Goal: Task Accomplishment & Management: Complete application form

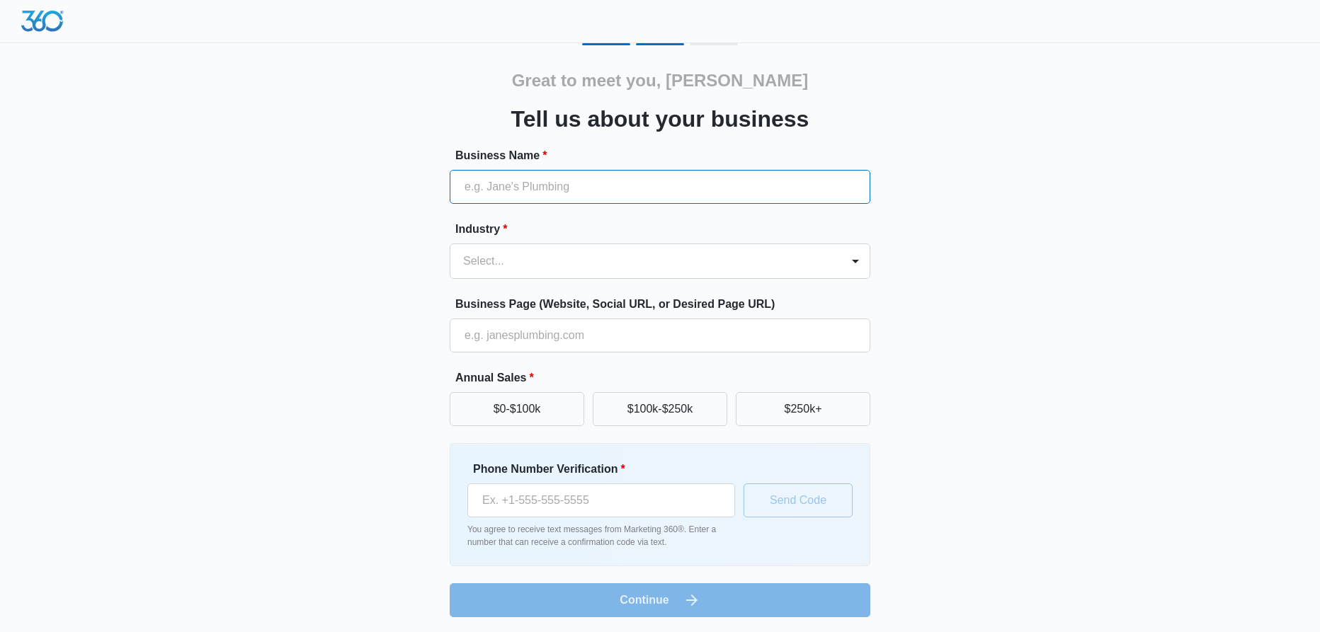
click at [525, 172] on input "Business Name *" at bounding box center [660, 187] width 421 height 34
paste input "Flow Sure Drains ([GEOGRAPHIC_DATA])"
type input "Flow Sure Drains ([GEOGRAPHIC_DATA])"
click at [570, 266] on div at bounding box center [643, 261] width 360 height 20
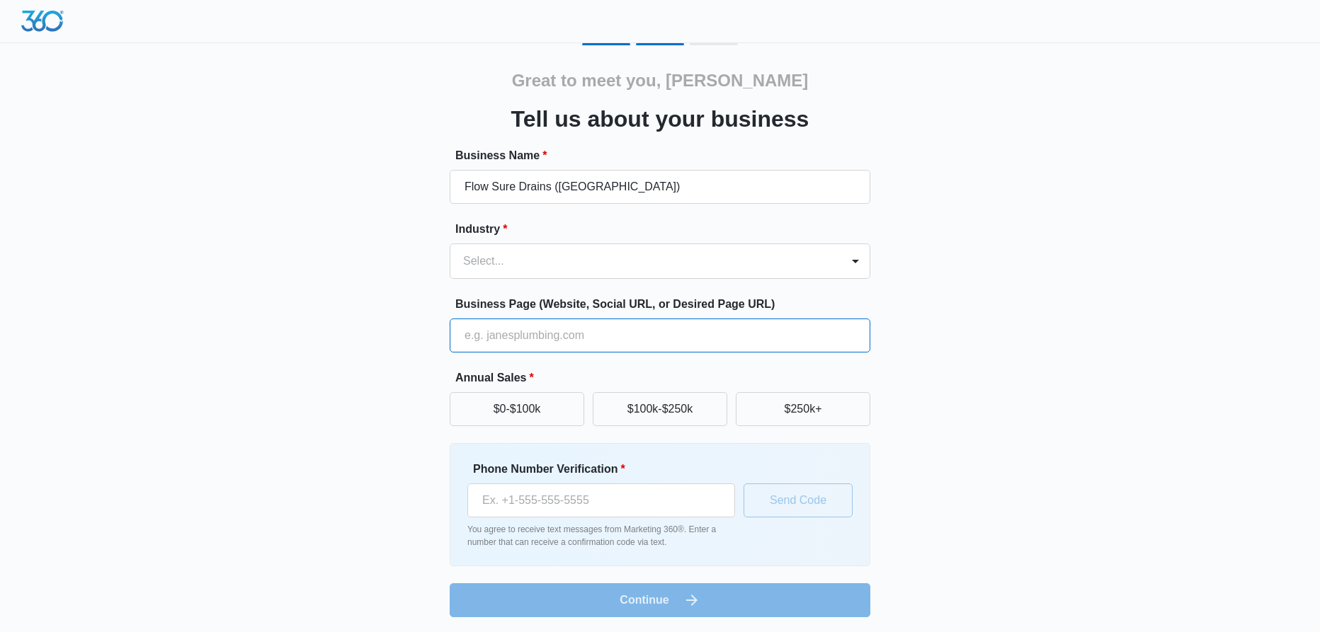
click at [559, 338] on input "Business Page (Website, Social URL, or Desired Page URL)" at bounding box center [660, 336] width 421 height 34
paste input "Drain"
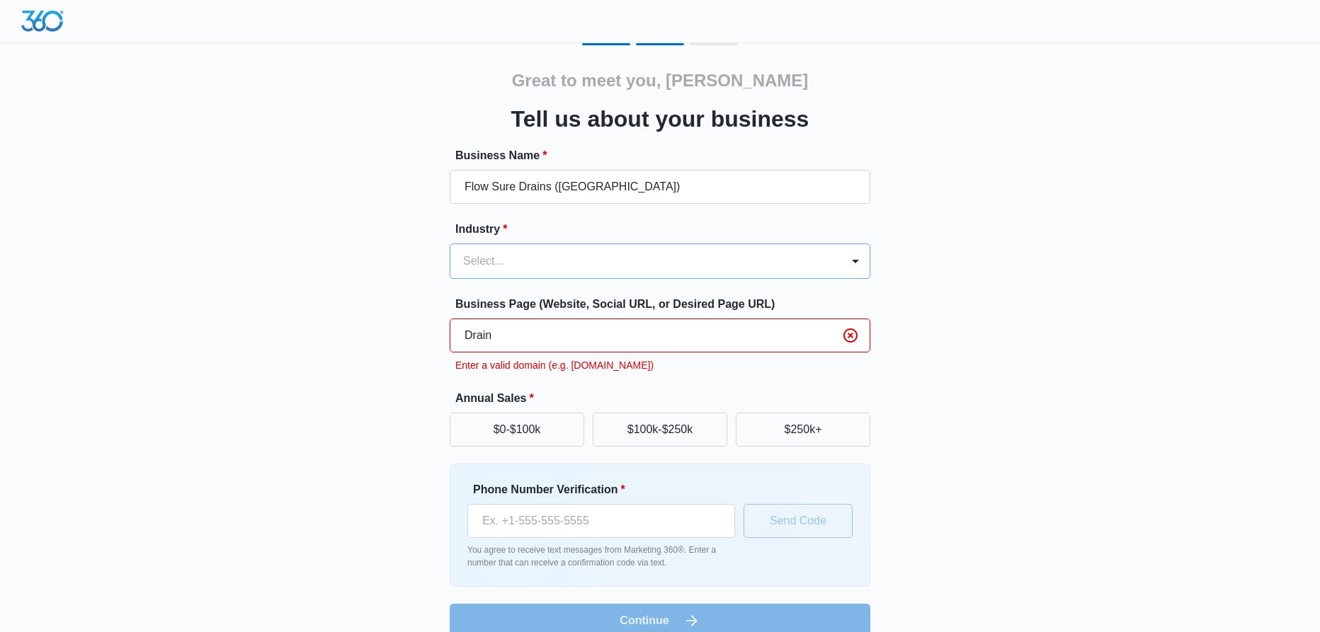
type input "Drain"
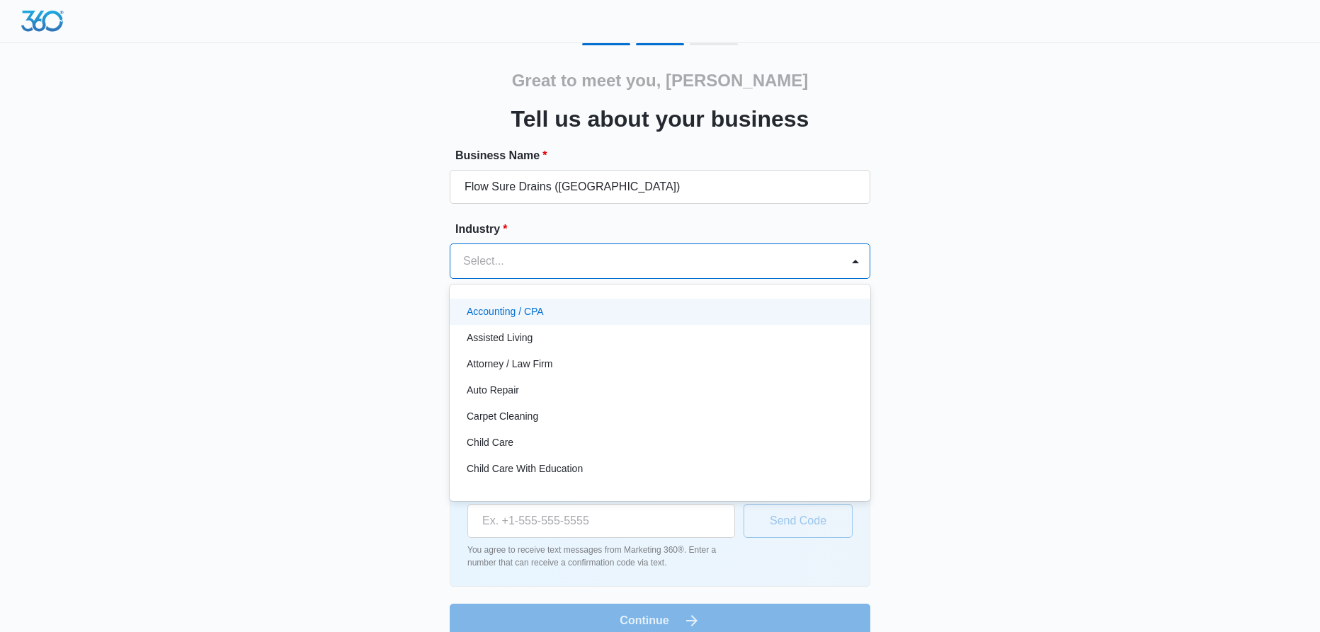
click at [528, 255] on div at bounding box center [643, 261] width 360 height 20
paste input "Drain"
type input "D"
click at [513, 267] on div at bounding box center [643, 261] width 360 height 20
paste input "Sewer Service"
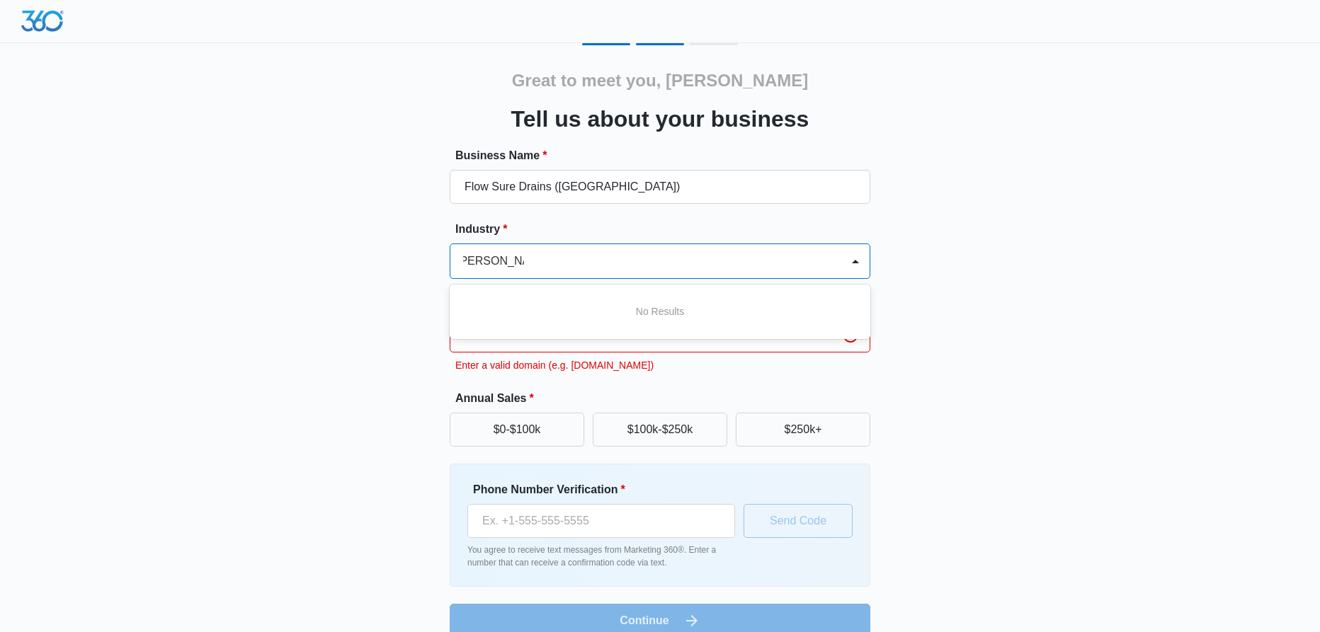
scroll to position [0, 6]
drag, startPoint x: 488, startPoint y: 259, endPoint x: 562, endPoint y: 266, distance: 74.0
click at [562, 266] on div "[PERSON_NAME]" at bounding box center [643, 261] width 360 height 20
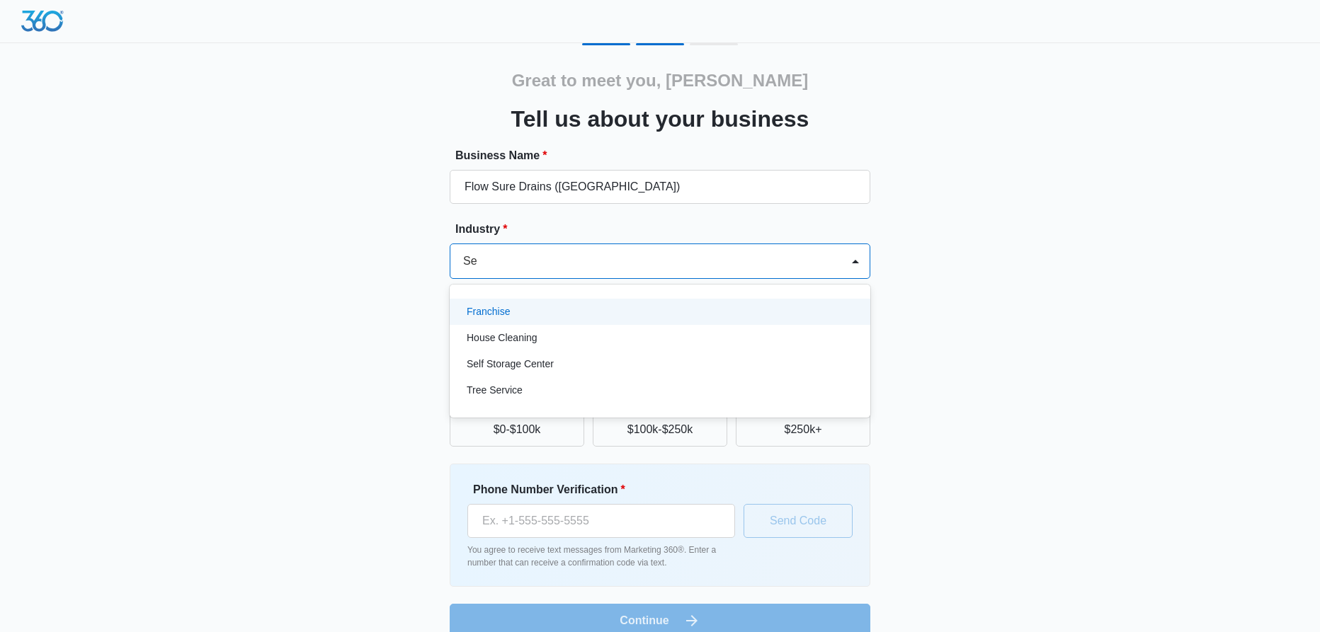
type input "S"
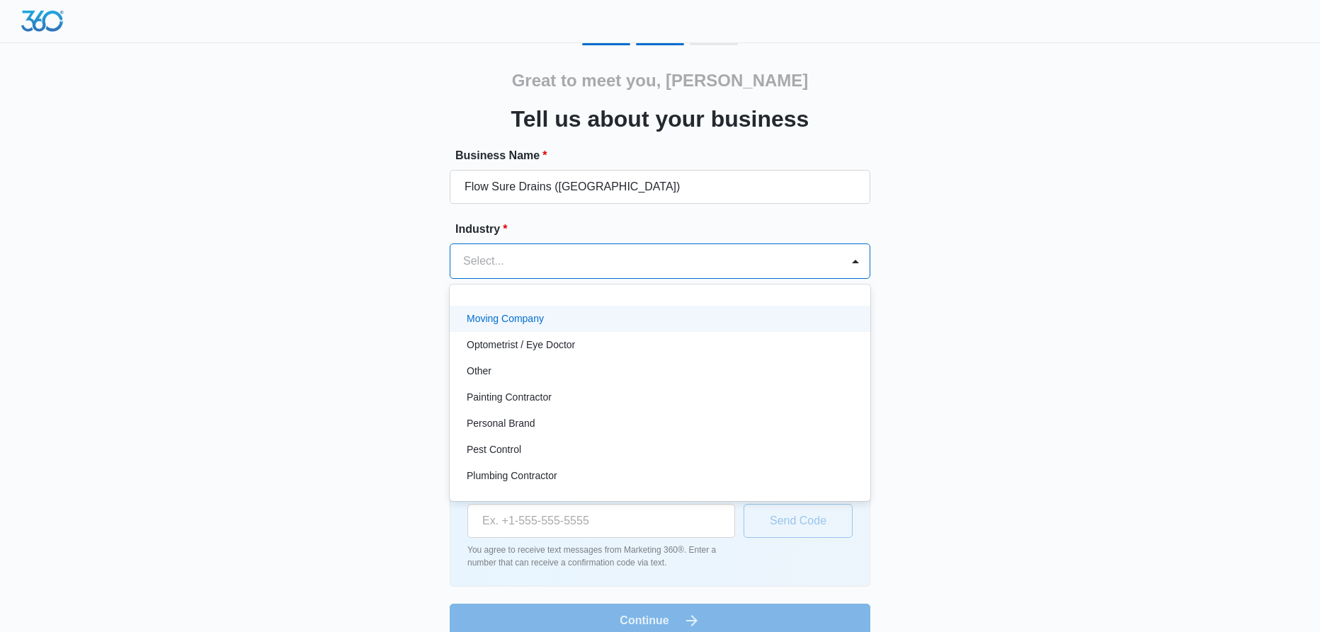
scroll to position [850, 0]
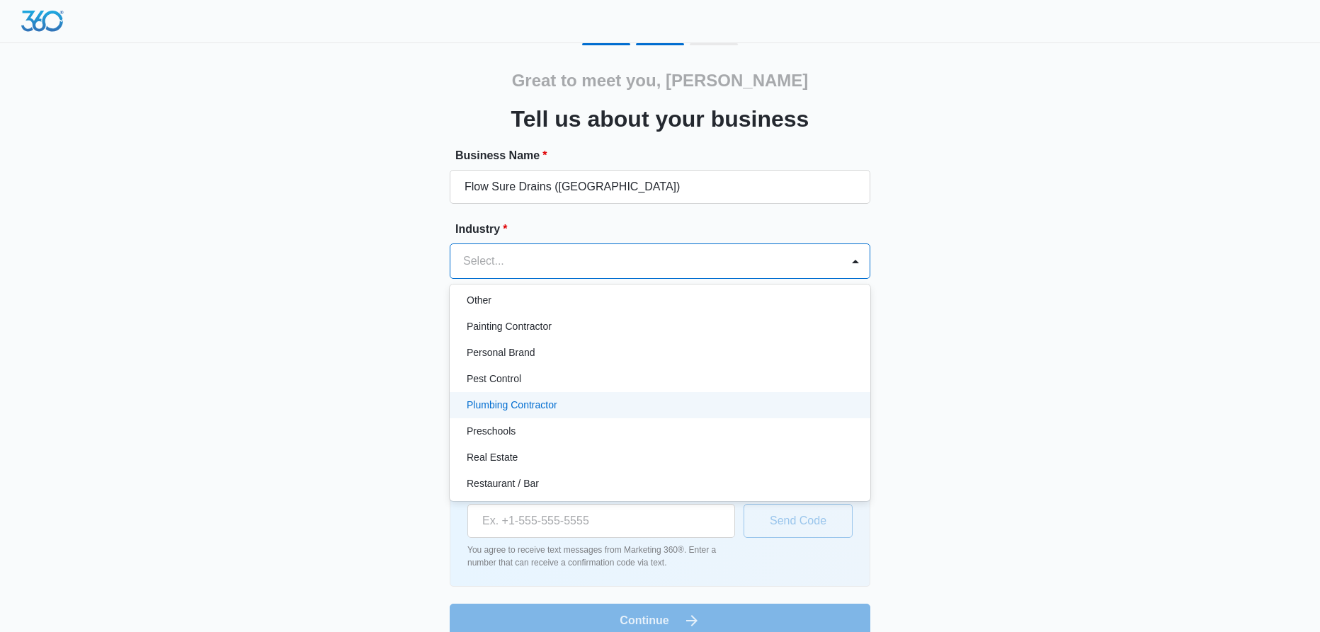
click at [581, 406] on div "Plumbing Contractor" at bounding box center [659, 405] width 384 height 15
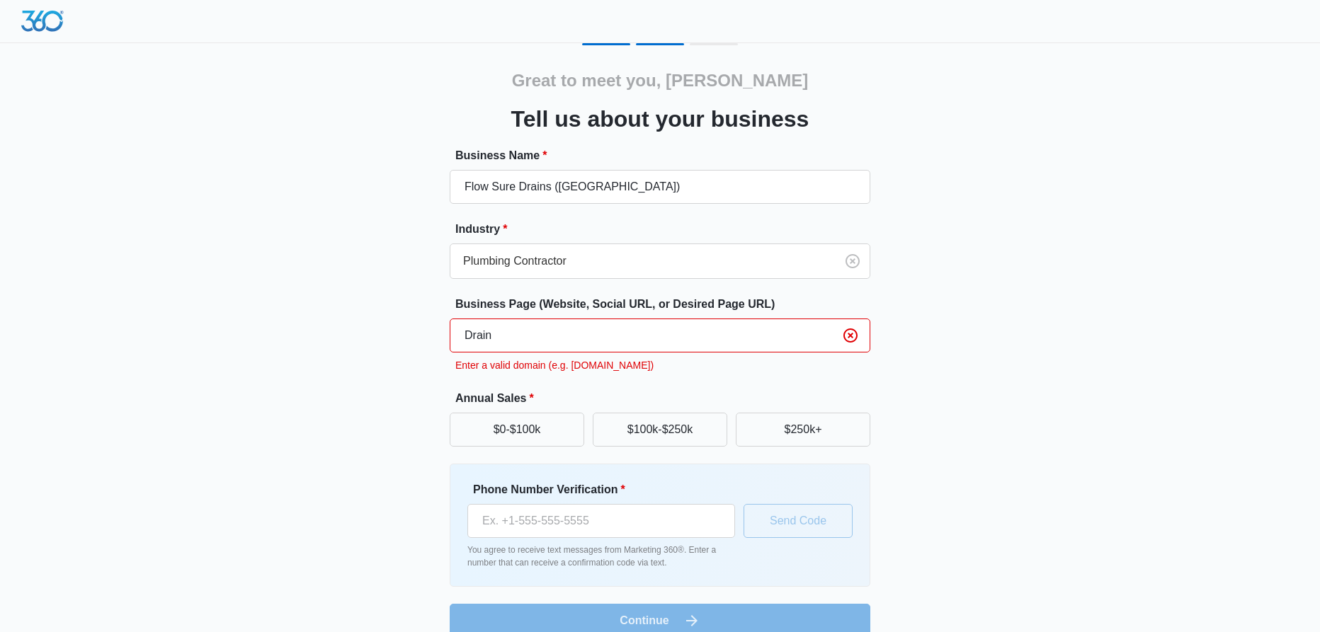
click at [528, 344] on input "Drain" at bounding box center [660, 336] width 421 height 34
drag, startPoint x: 535, startPoint y: 341, endPoint x: 295, endPoint y: 343, distance: 240.8
click at [295, 343] on div "Great to meet you, [PERSON_NAME] us about your business Business Name * Flow Su…" at bounding box center [660, 340] width 850 height 595
paste input "[URL][DOMAIN_NAME]"
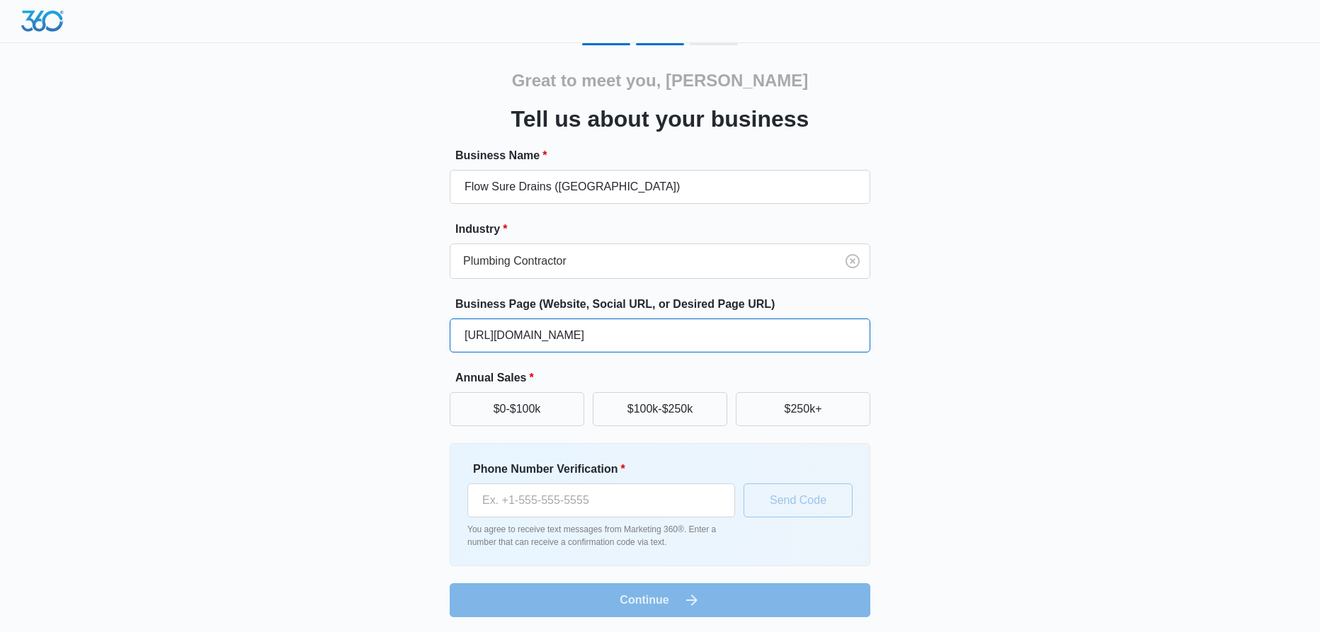
type input "[URL][DOMAIN_NAME]"
click at [927, 420] on div "Great to meet you, [PERSON_NAME] us about your business Business Name * Flow Su…" at bounding box center [660, 330] width 850 height 574
click at [809, 402] on button "$250k+" at bounding box center [803, 409] width 135 height 34
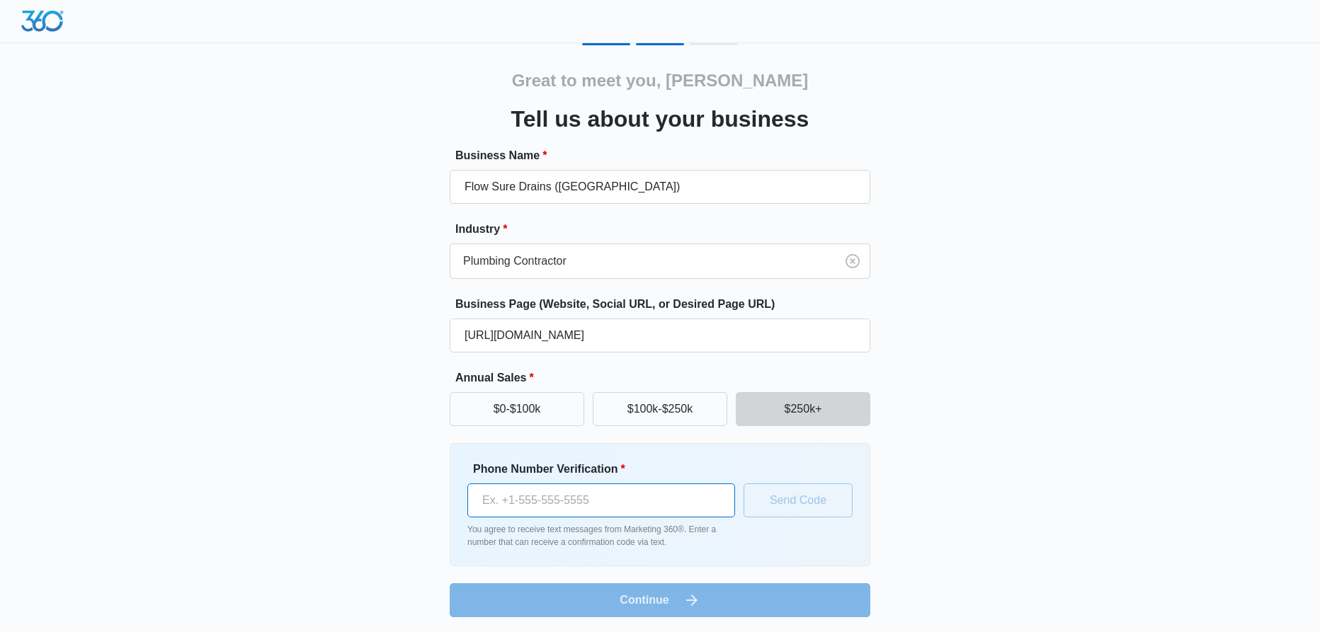
click at [595, 492] on input "Phone Number Verification *" at bounding box center [601, 501] width 268 height 34
paste input "011 7 427 456 5"
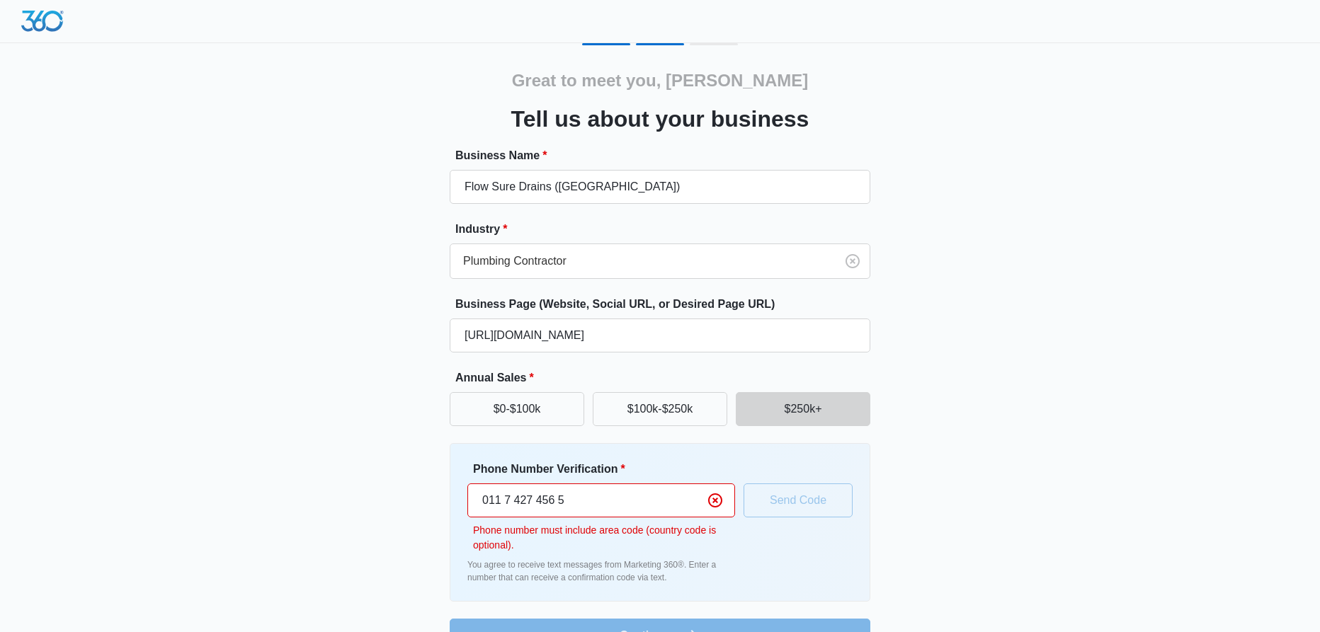
click at [538, 499] on input "011 7 427 456 5" at bounding box center [601, 501] width 268 height 34
click at [553, 499] on input "011 7 427 456 5" at bounding box center [601, 501] width 268 height 34
type input "011 7 427 456 5"
drag, startPoint x: 601, startPoint y: 508, endPoint x: 380, endPoint y: 507, distance: 221.0
click at [380, 507] on div "Great to meet you, [PERSON_NAME] us about your business Business Name * Flow Su…" at bounding box center [660, 348] width 850 height 610
